Goal: Book appointment/travel/reservation

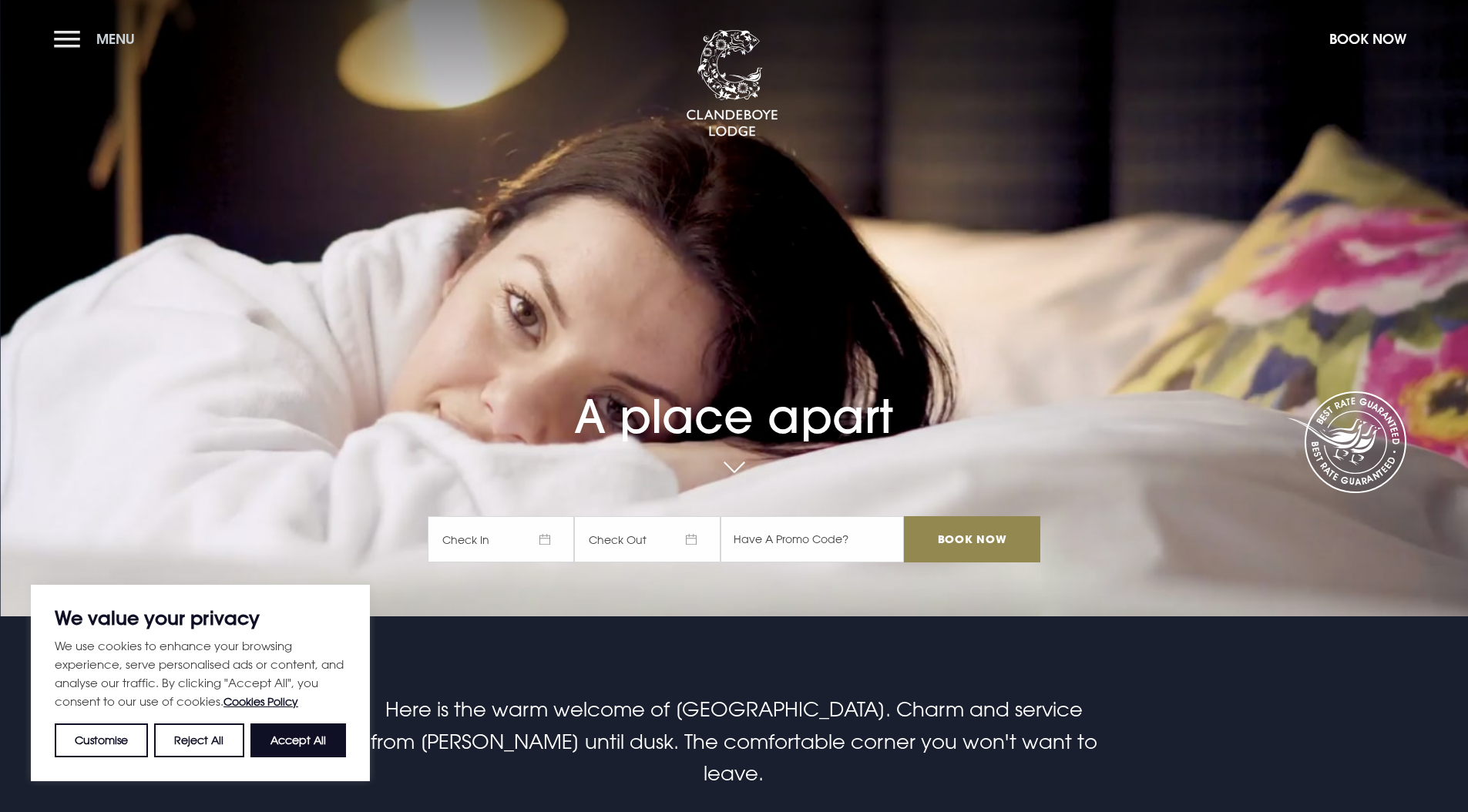
click at [79, 36] on button "Menu" at bounding box center [98, 39] width 89 height 33
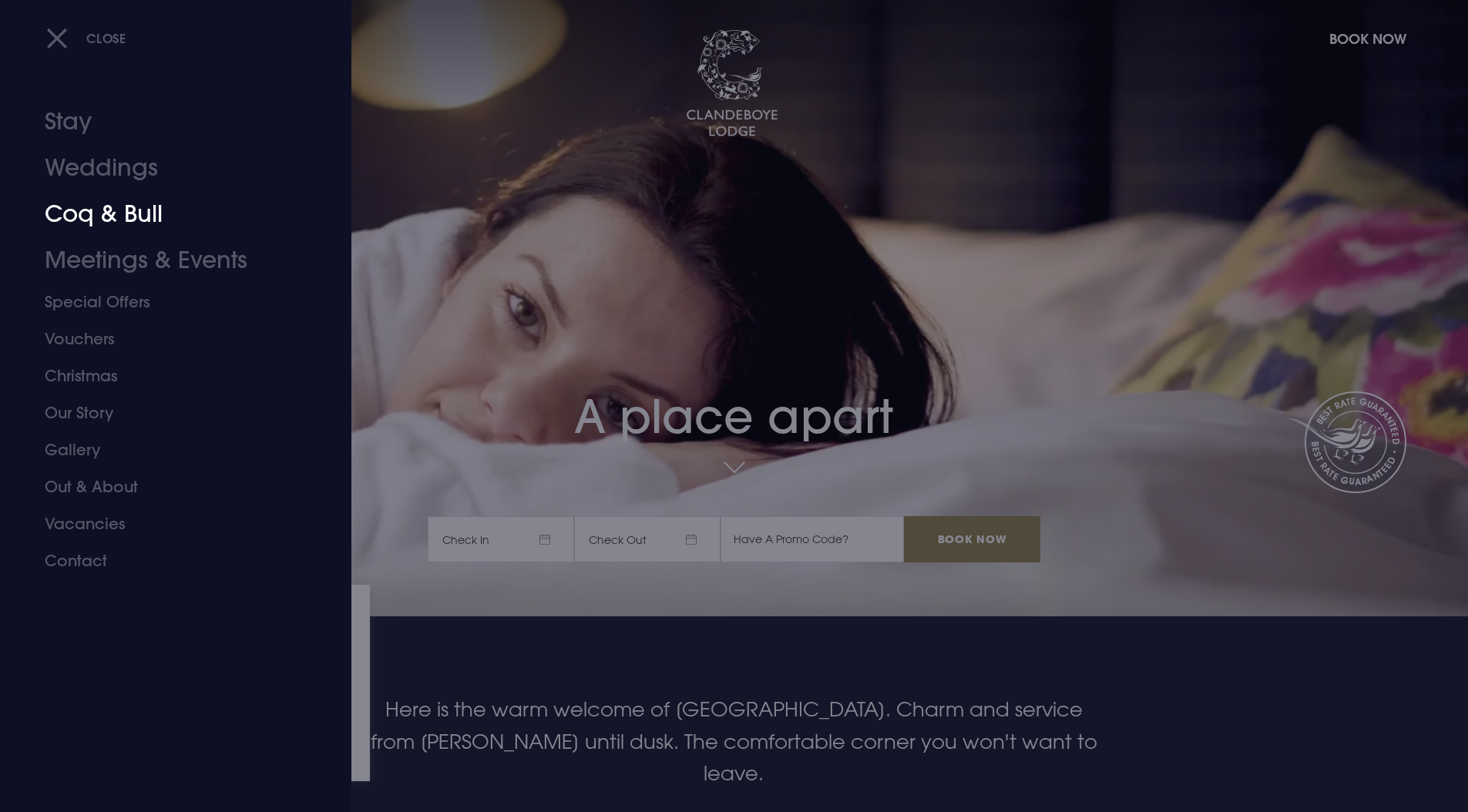
click at [94, 219] on link "Coq & Bull" at bounding box center [166, 214] width 243 height 46
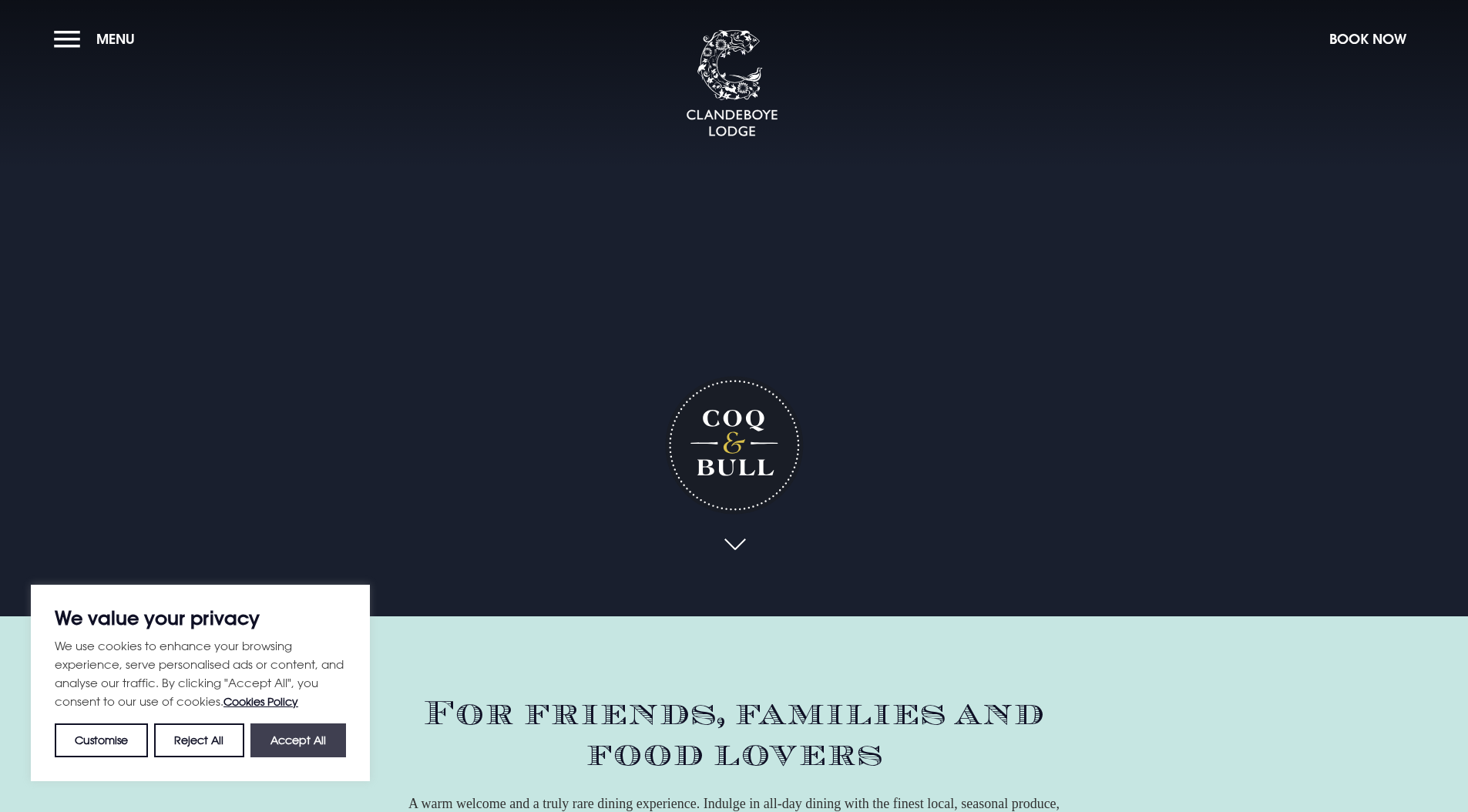
click at [328, 741] on button "Accept All" at bounding box center [298, 740] width 95 height 34
checkbox input "true"
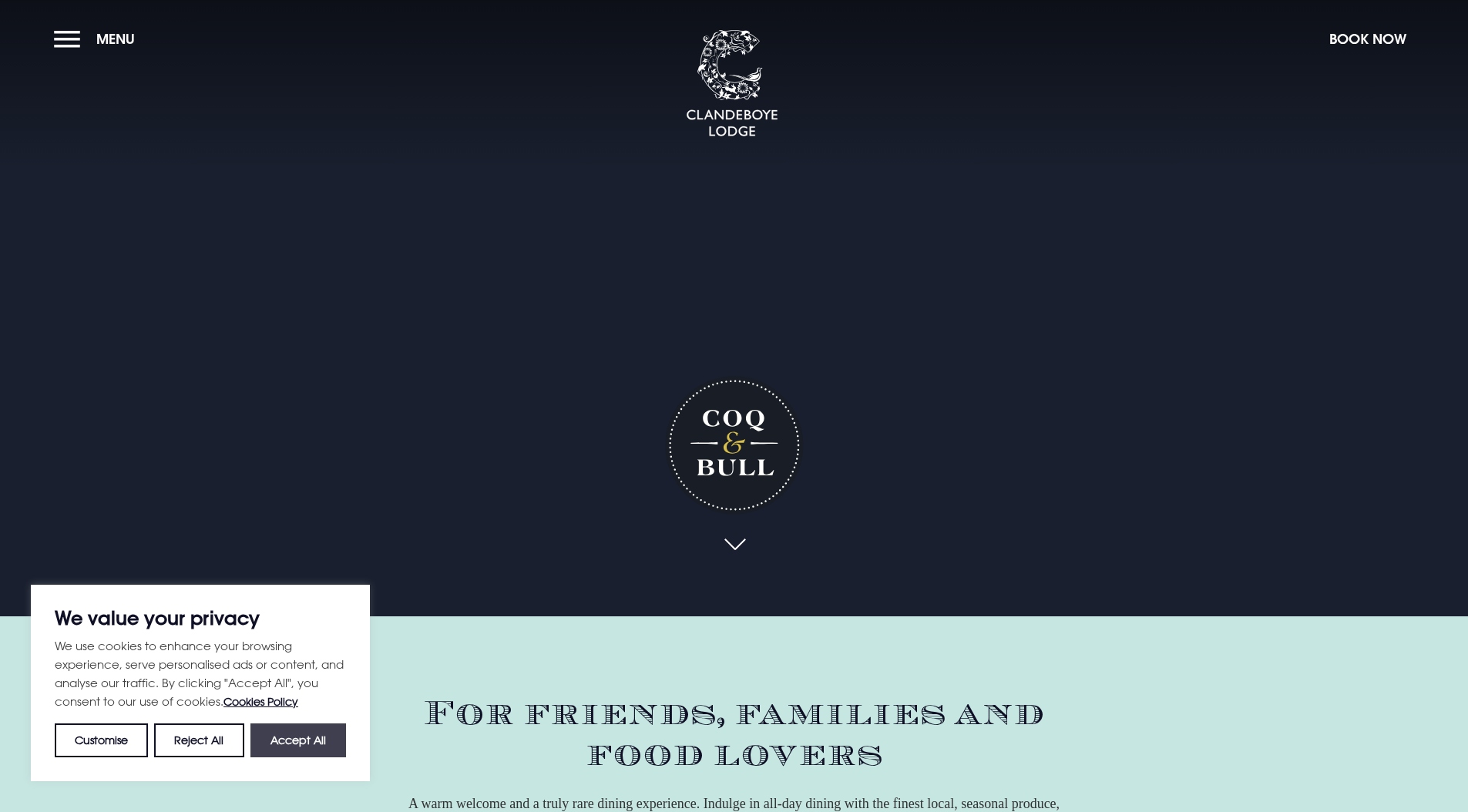
checkbox input "true"
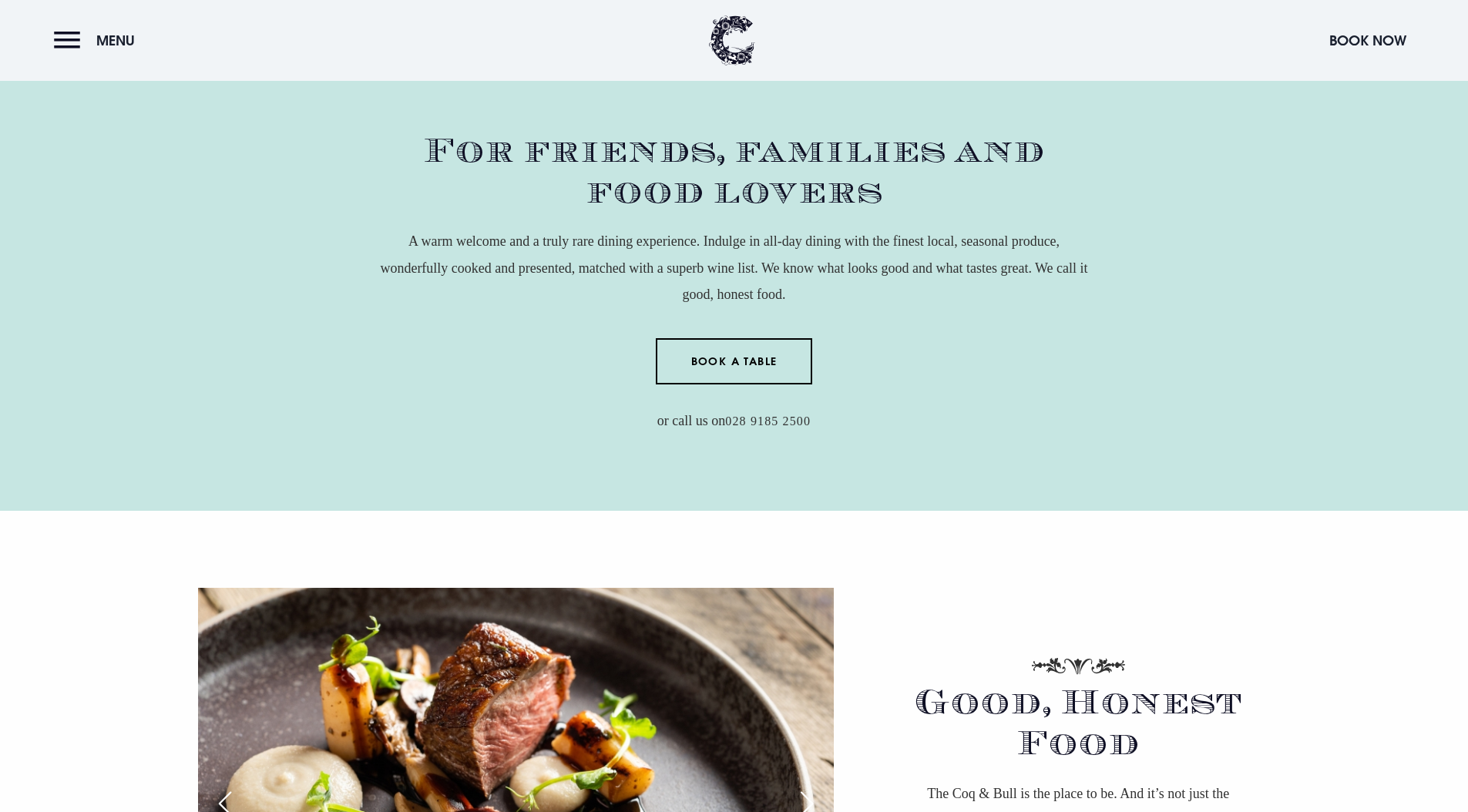
scroll to position [574, 0]
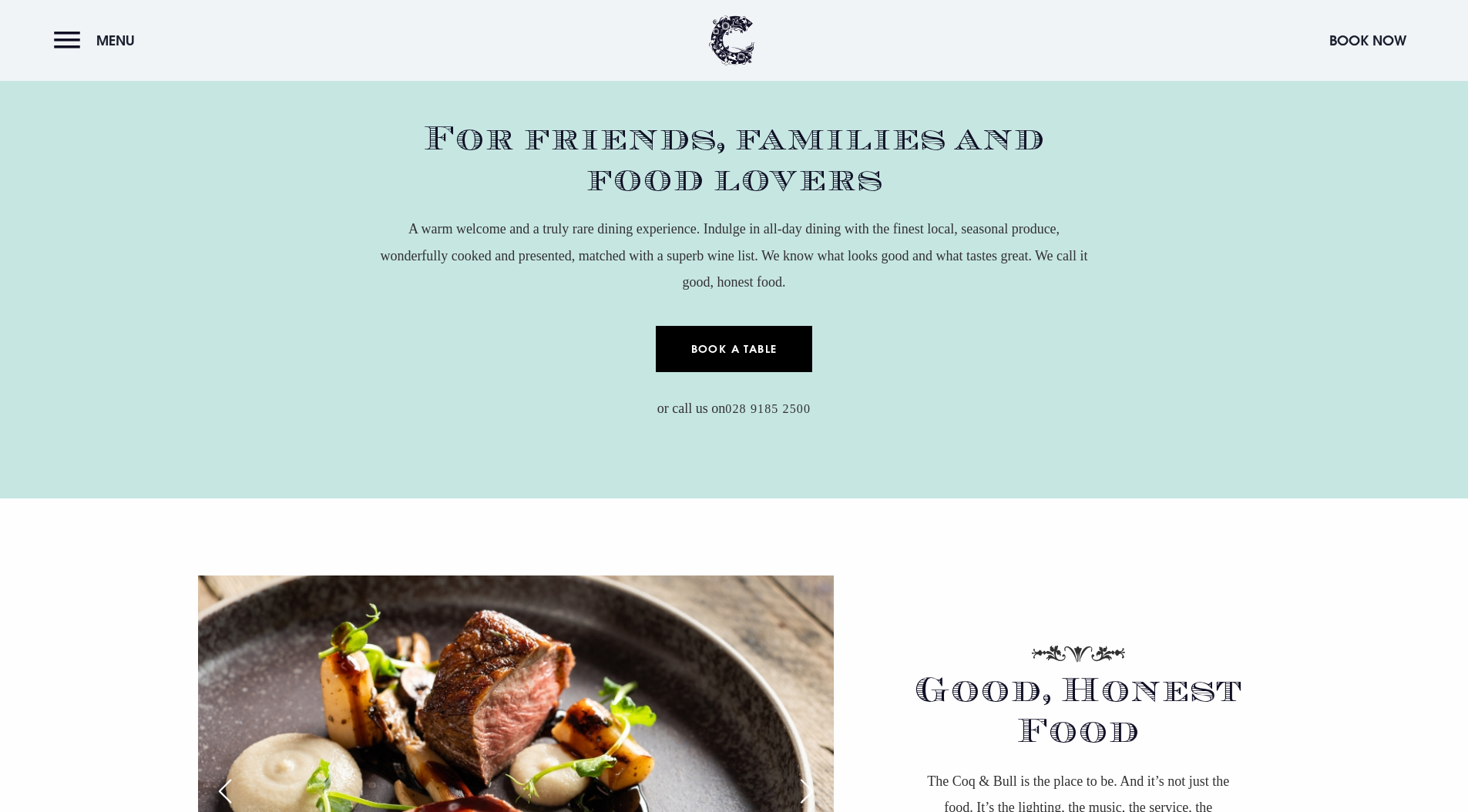
click at [791, 348] on link "Book a Table" at bounding box center [734, 349] width 156 height 46
